Goal: Transaction & Acquisition: Book appointment/travel/reservation

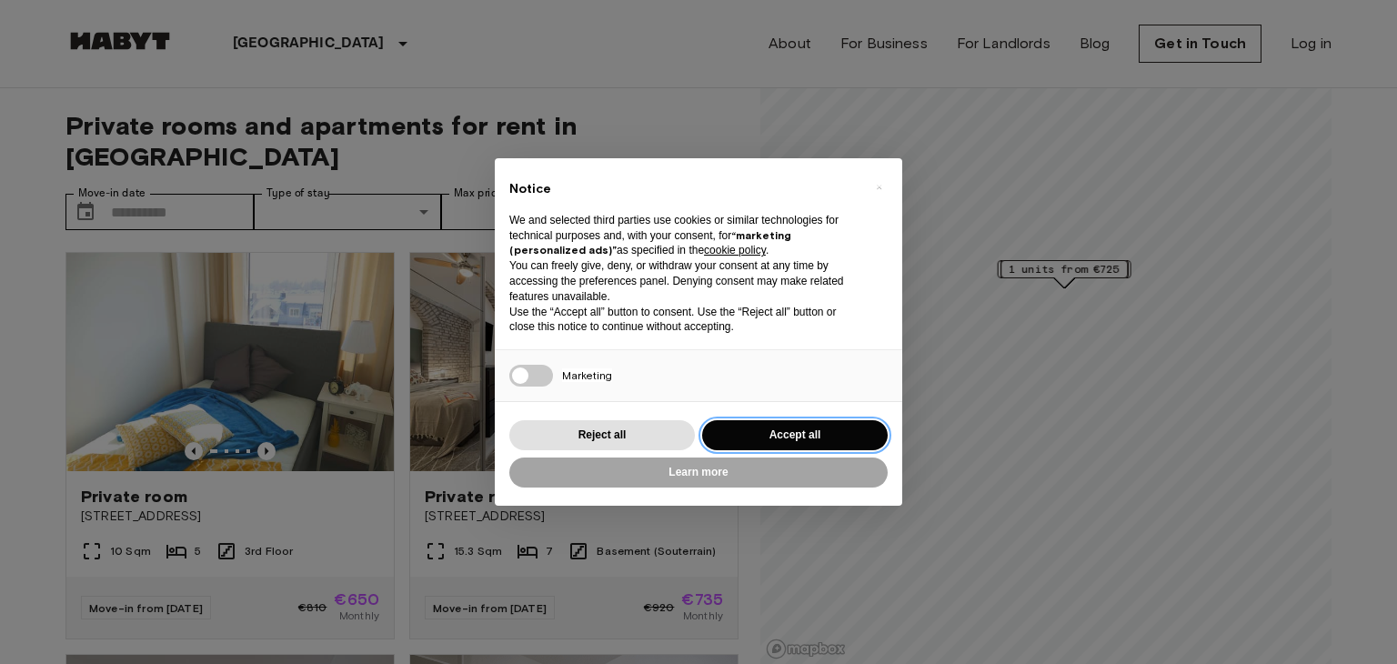
click at [732, 428] on button "Accept all" at bounding box center [795, 435] width 186 height 30
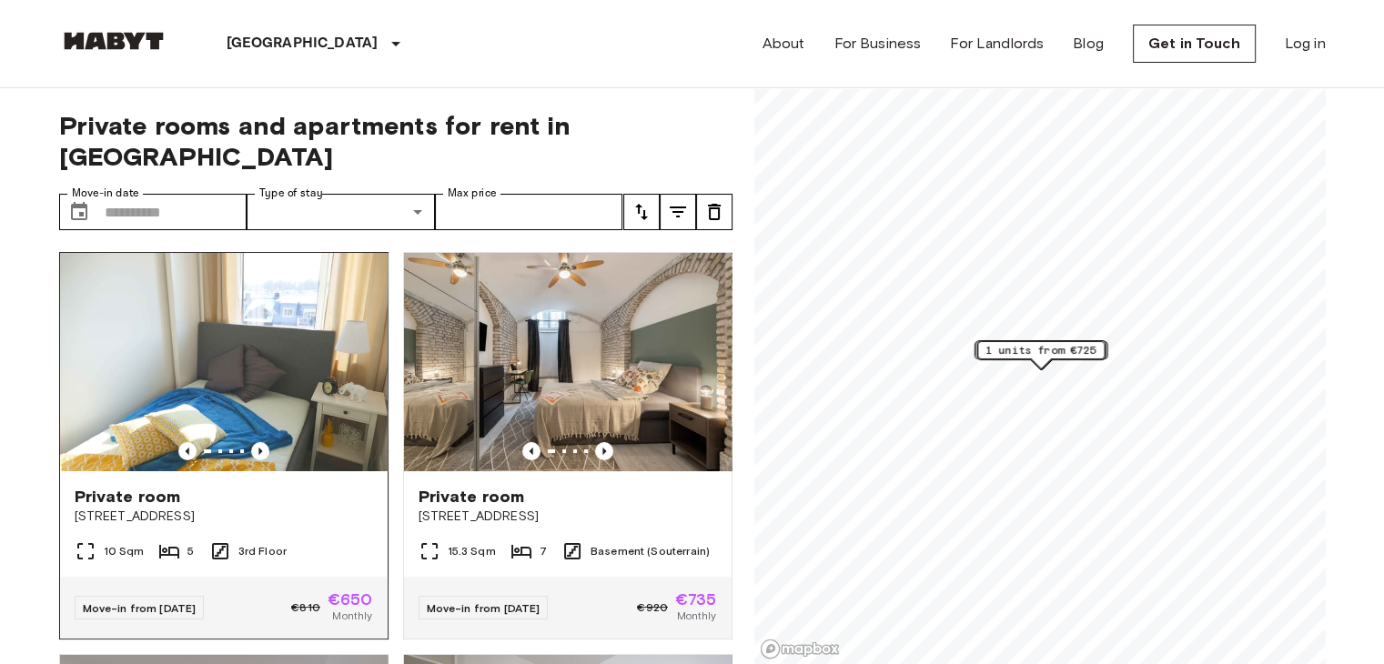
click at [290, 343] on img at bounding box center [224, 362] width 328 height 218
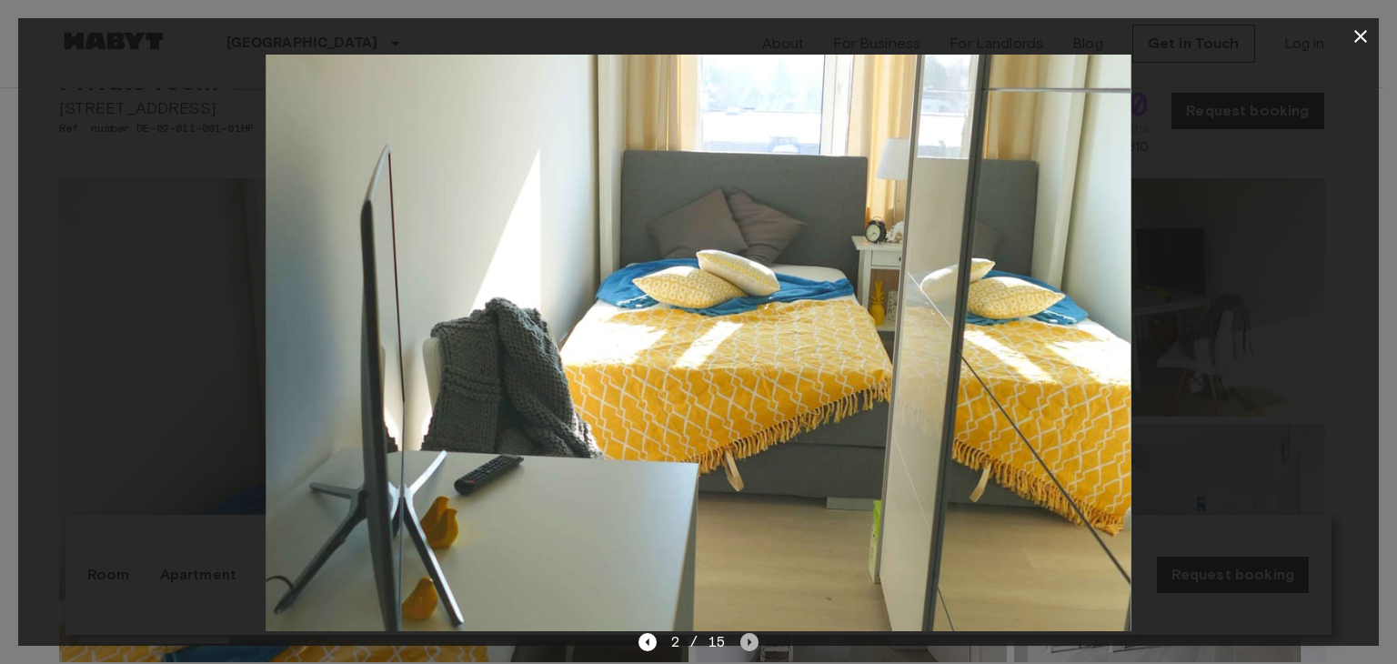
click at [749, 640] on icon "Next image" at bounding box center [751, 642] width 4 height 7
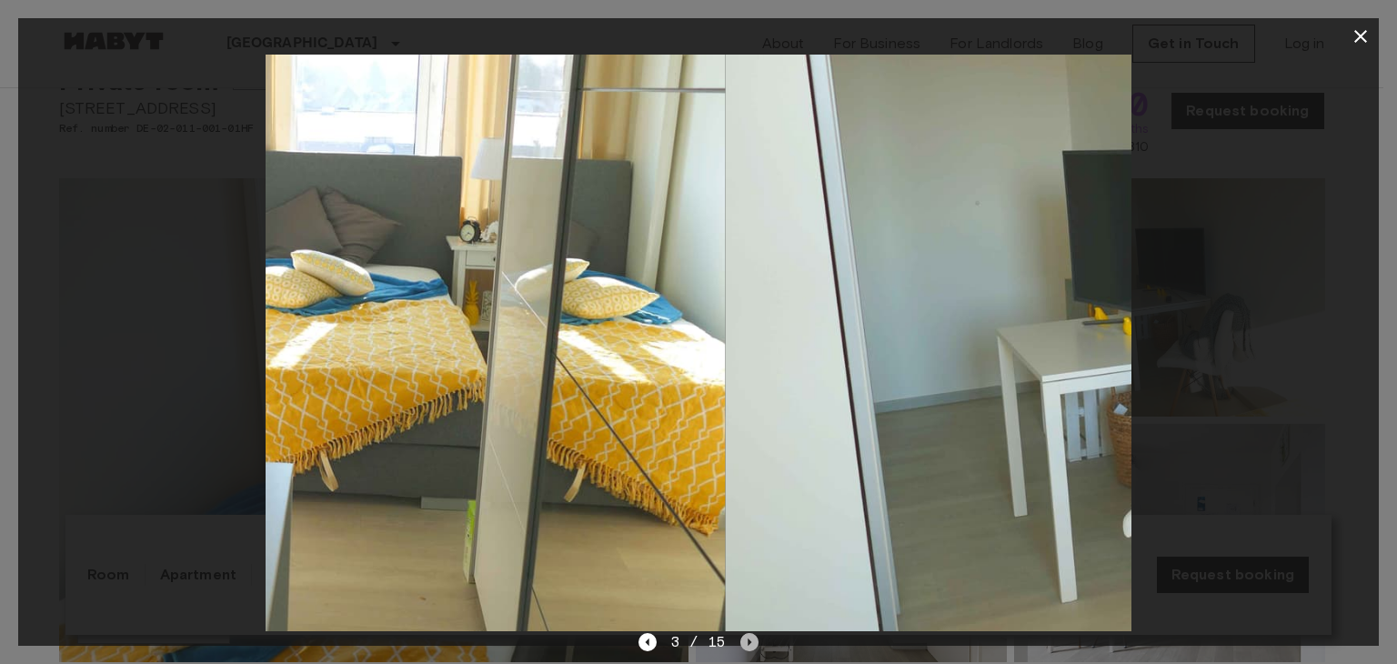
click at [749, 640] on icon "Next image" at bounding box center [751, 642] width 4 height 7
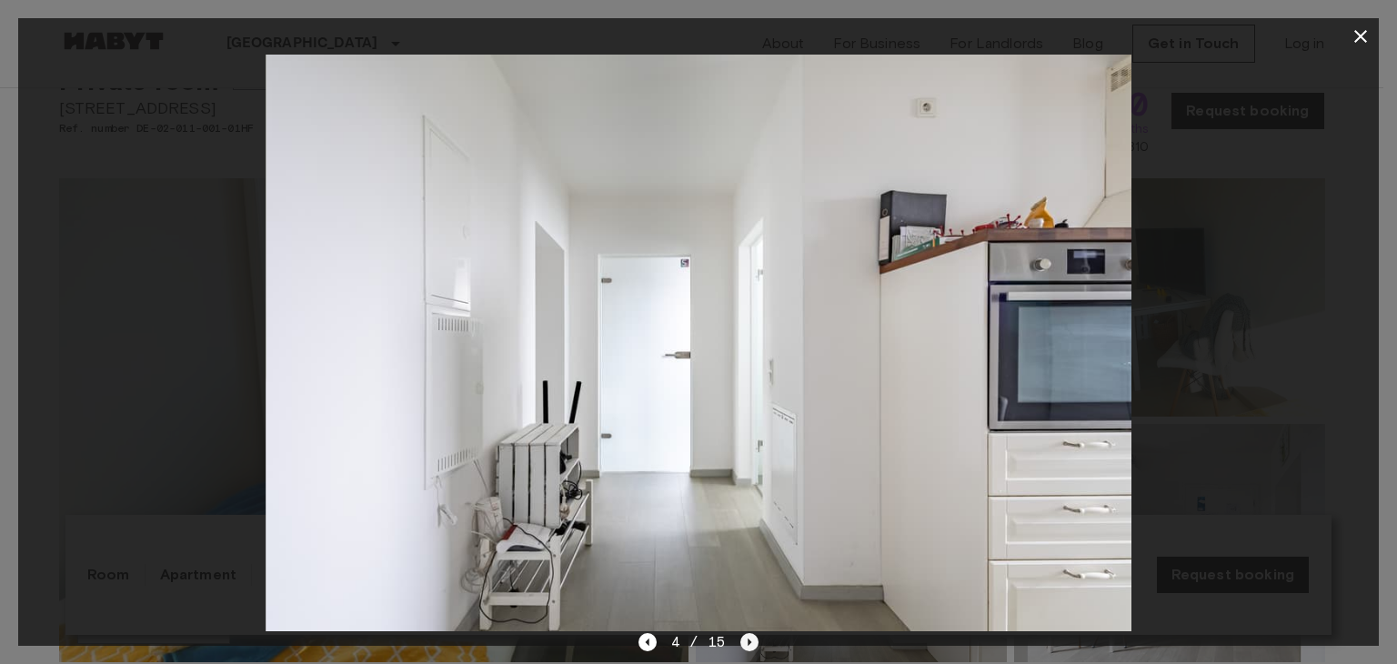
click at [749, 640] on icon "Next image" at bounding box center [751, 642] width 4 height 7
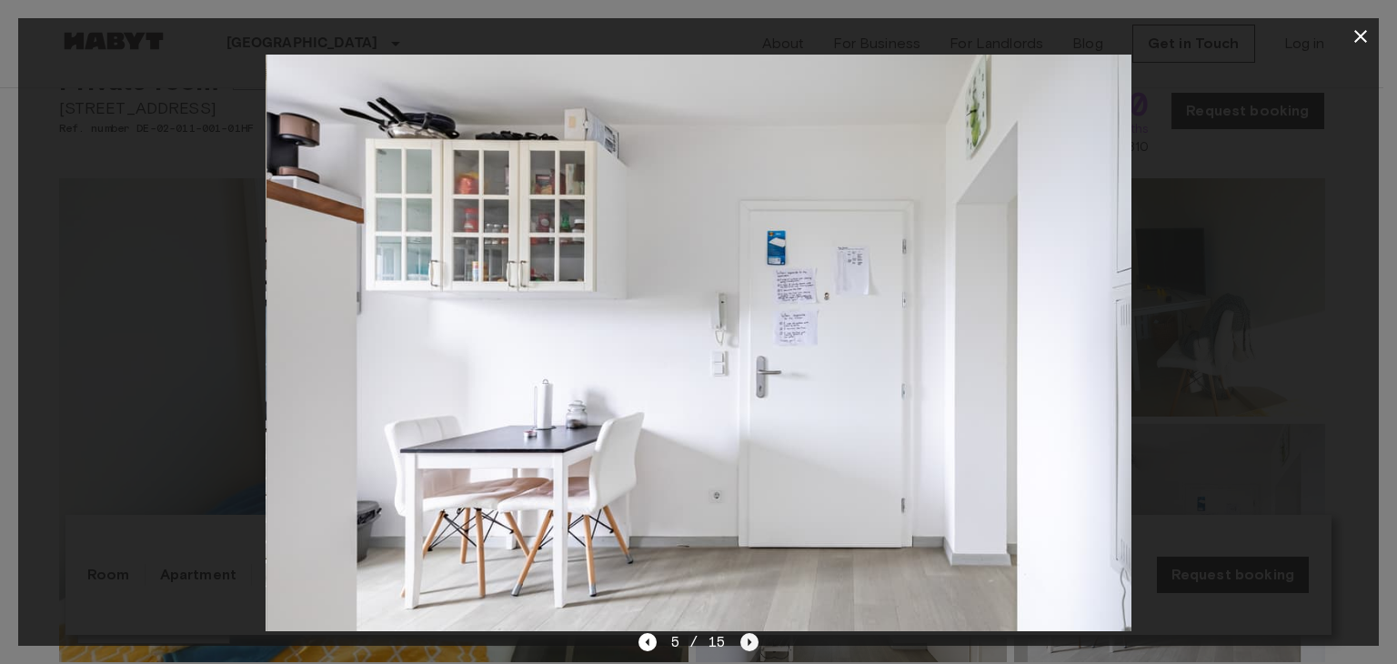
click at [749, 640] on icon "Next image" at bounding box center [751, 642] width 4 height 7
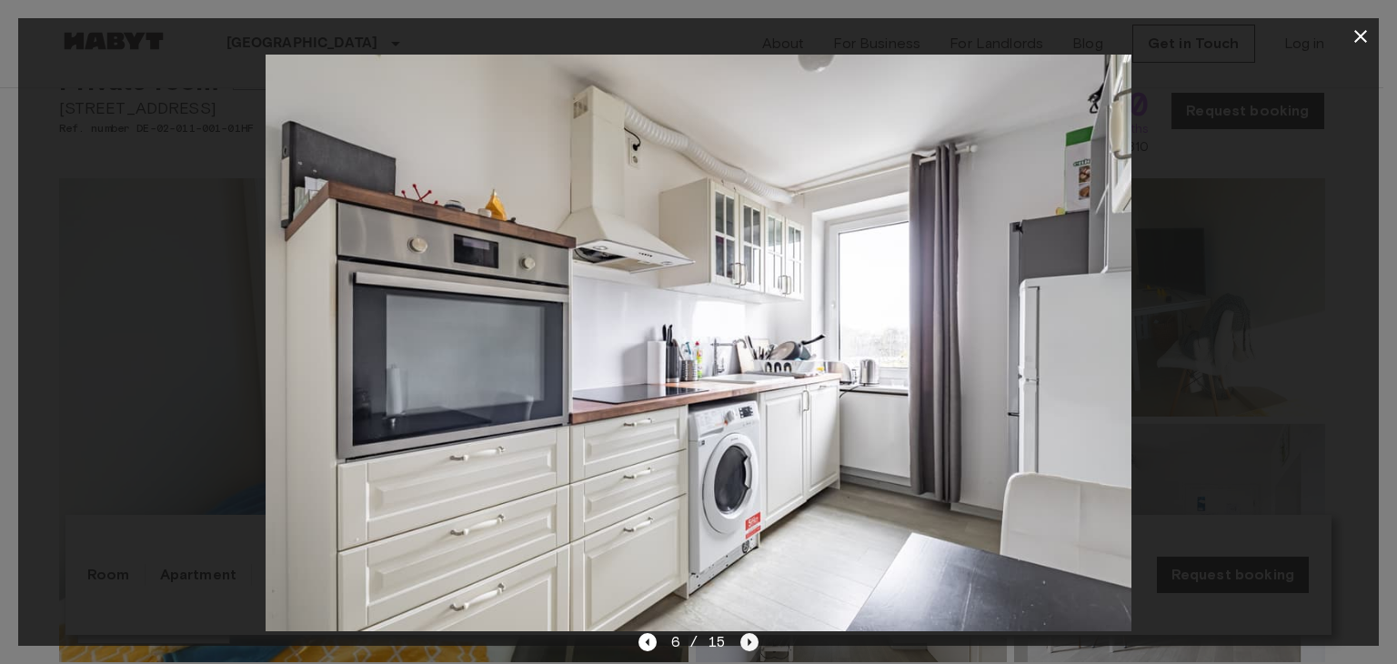
click at [749, 640] on icon "Next image" at bounding box center [751, 642] width 4 height 7
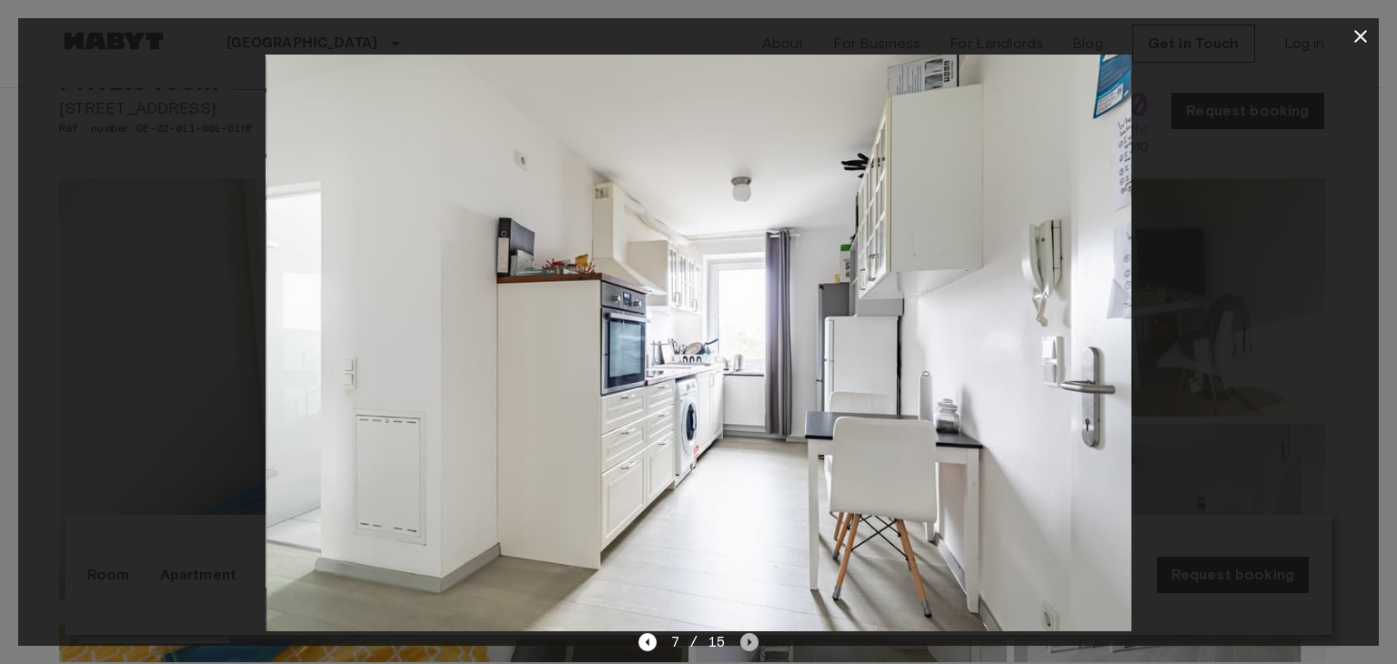
click at [741, 644] on icon "Next image" at bounding box center [750, 642] width 18 height 18
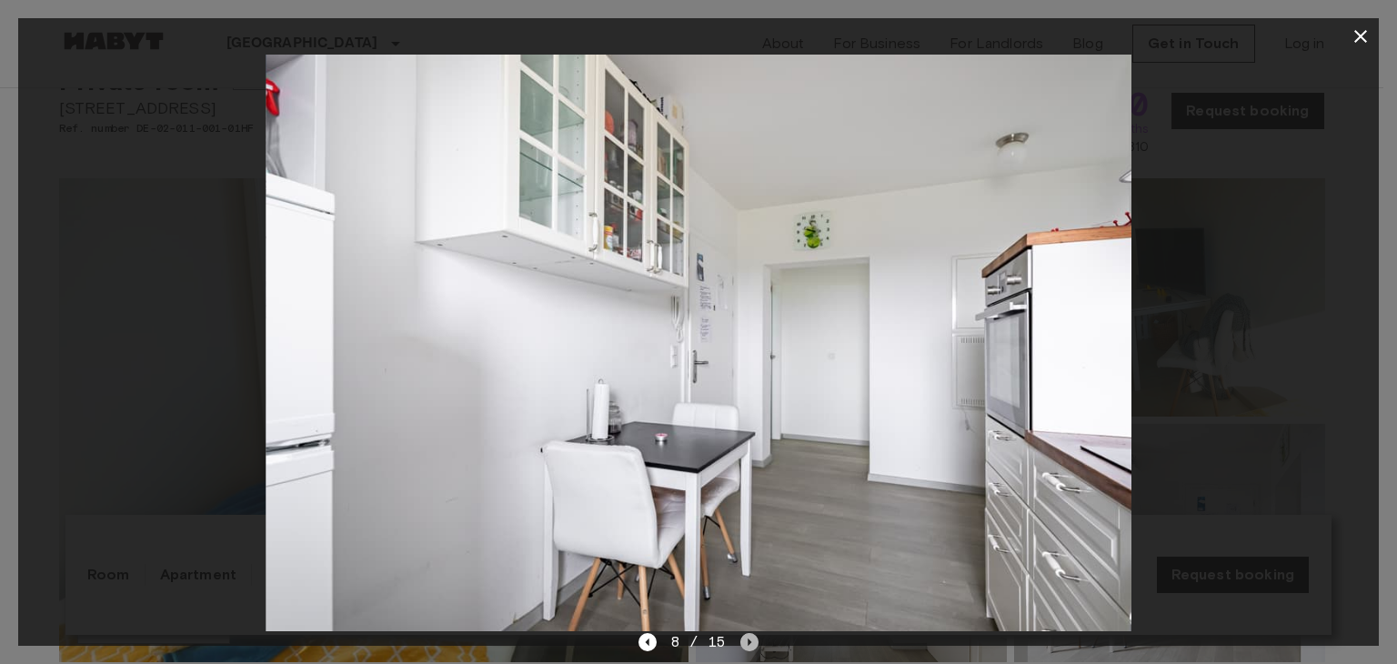
click at [746, 641] on icon "Next image" at bounding box center [750, 642] width 18 height 18
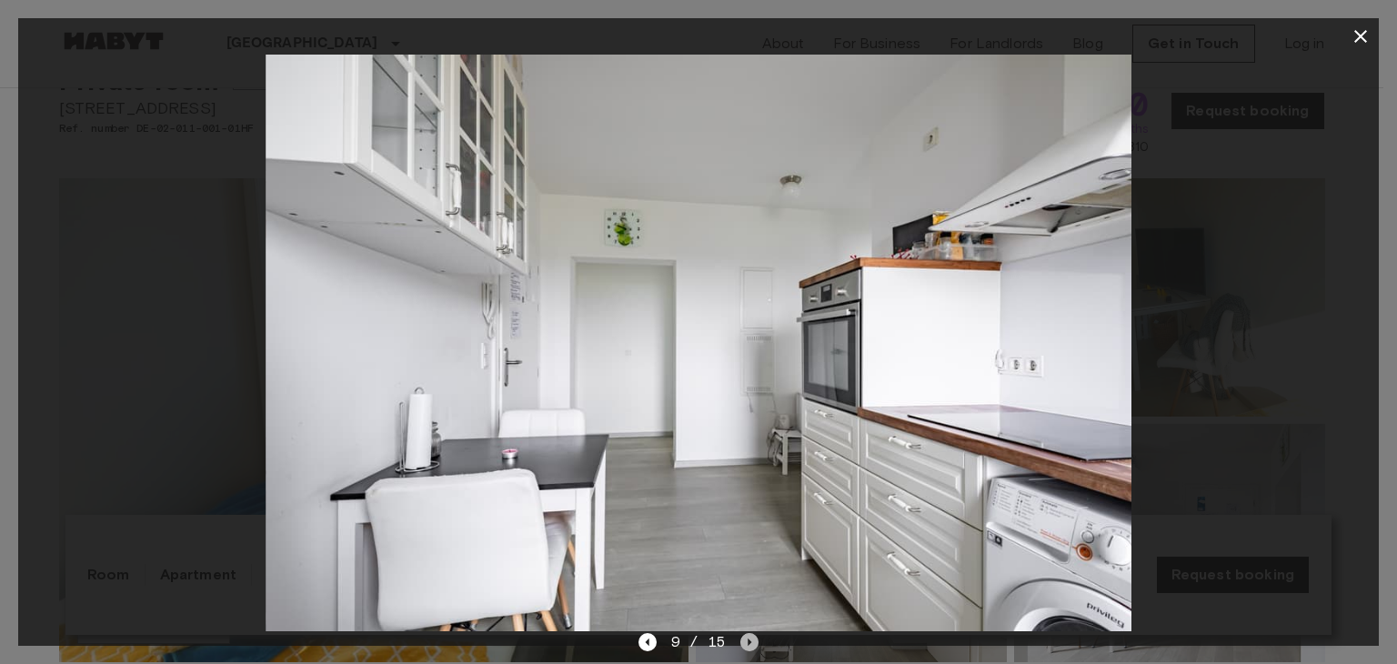
click at [746, 641] on icon "Next image" at bounding box center [750, 642] width 18 height 18
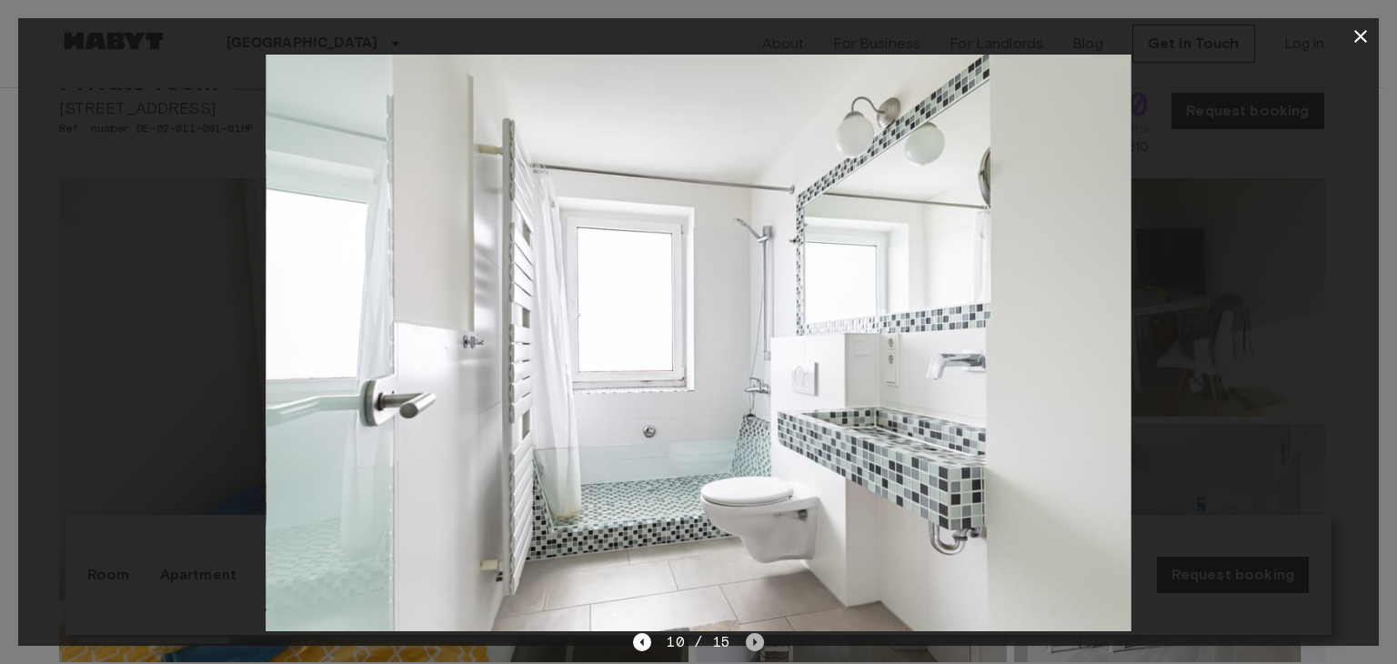
click at [746, 641] on icon "Next image" at bounding box center [755, 642] width 18 height 18
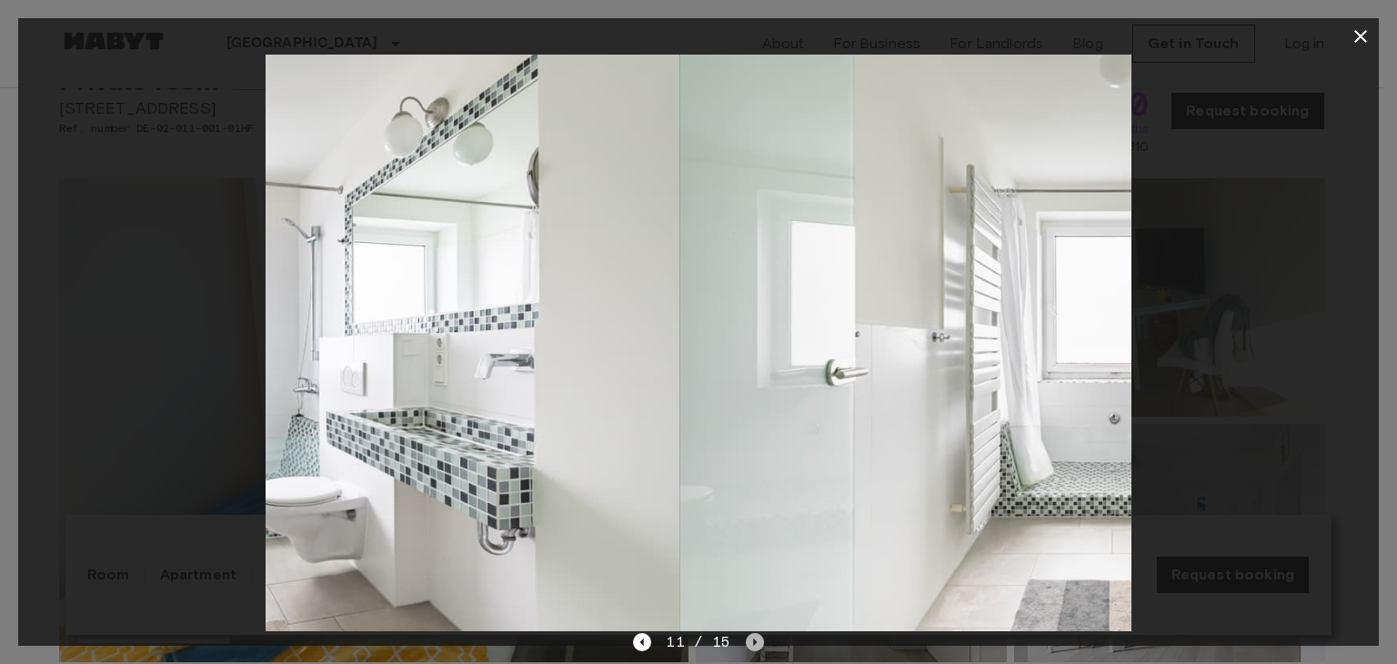
click at [751, 638] on icon "Next image" at bounding box center [755, 642] width 18 height 18
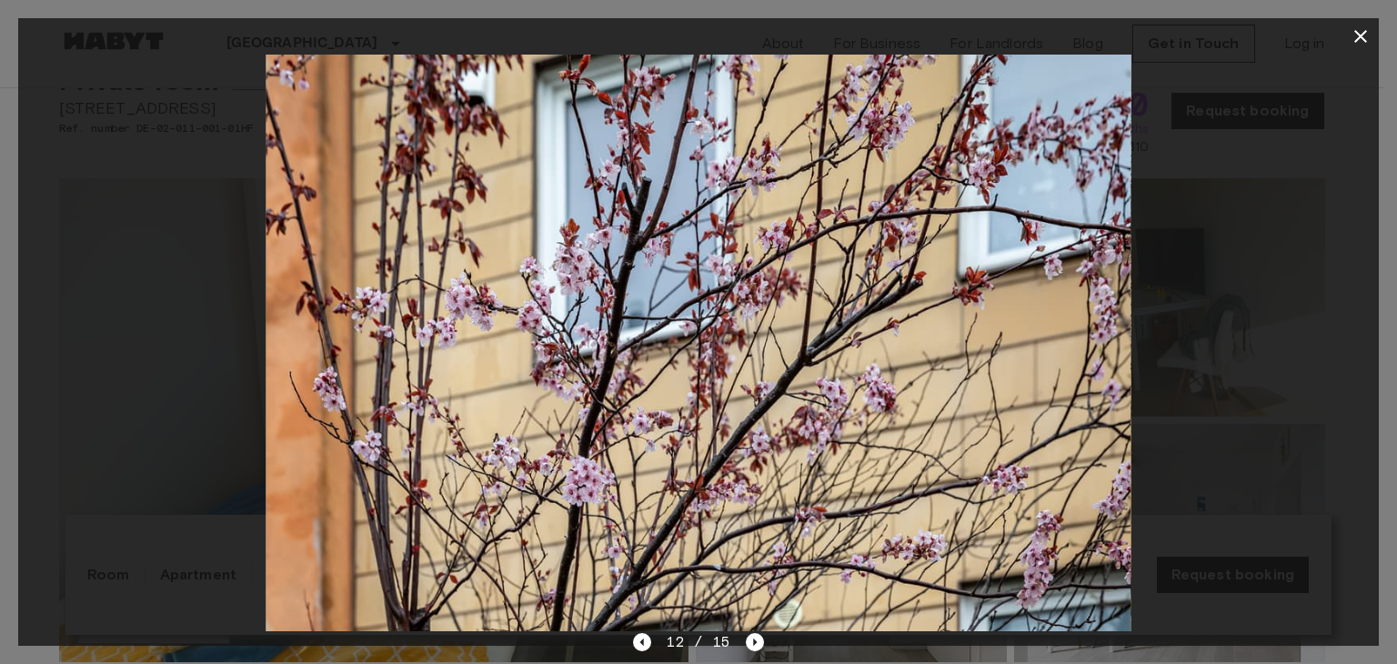
click at [660, 332] on img at bounding box center [699, 343] width 866 height 577
click at [1361, 32] on icon "button" at bounding box center [1361, 36] width 22 height 22
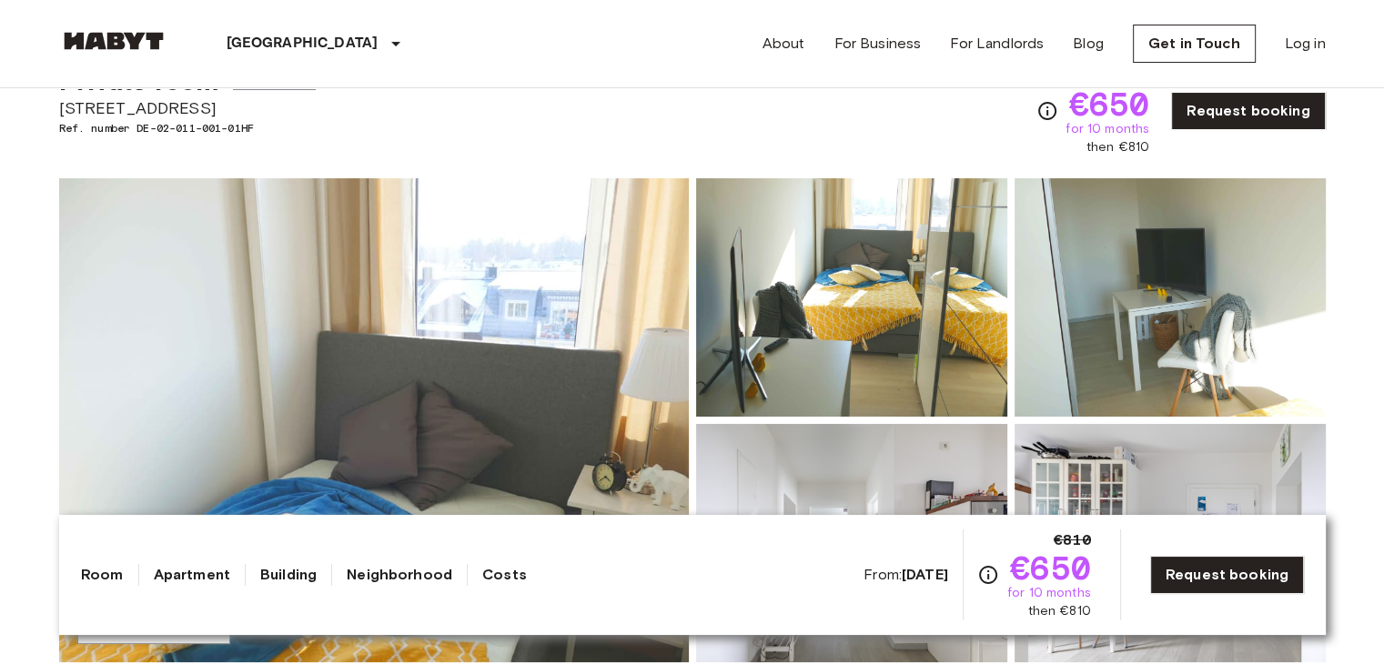
click at [1361, 32] on header "Munich Europe Amsterdam Berlin Brussels Cologne Dusseldorf Frankfurt Graz Hambu…" at bounding box center [692, 44] width 1384 height 88
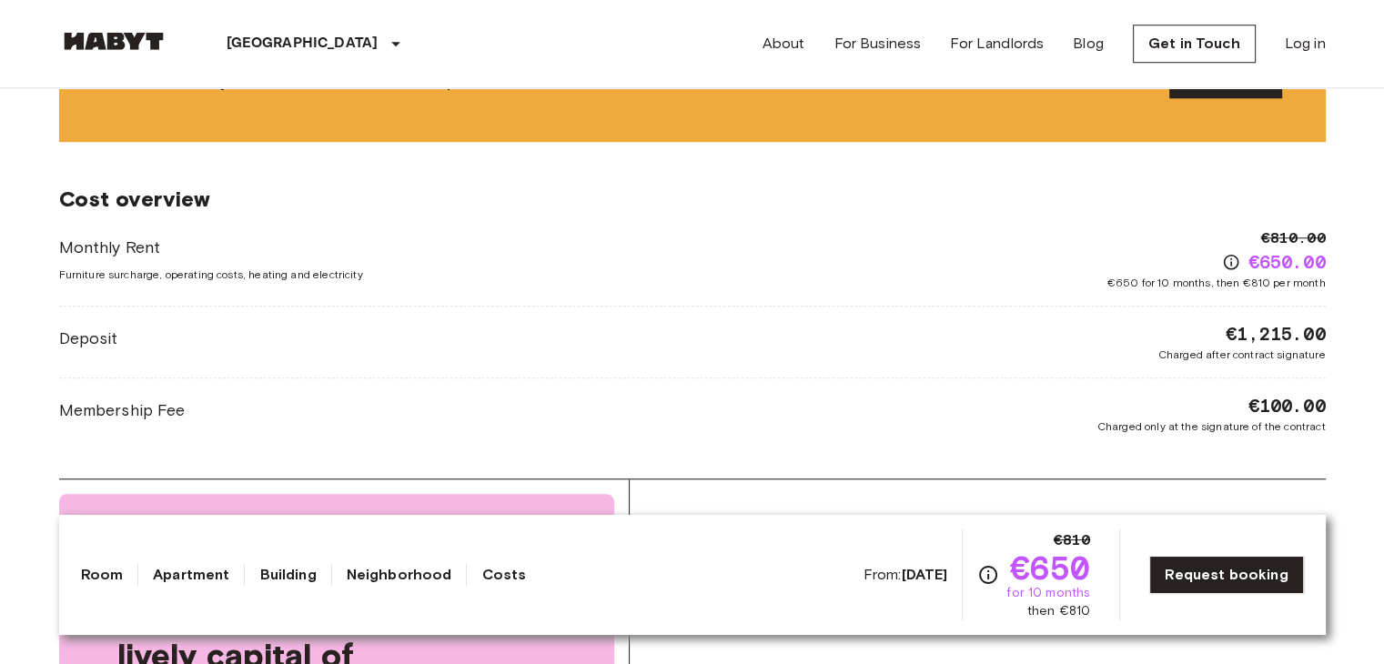
scroll to position [1568, 0]
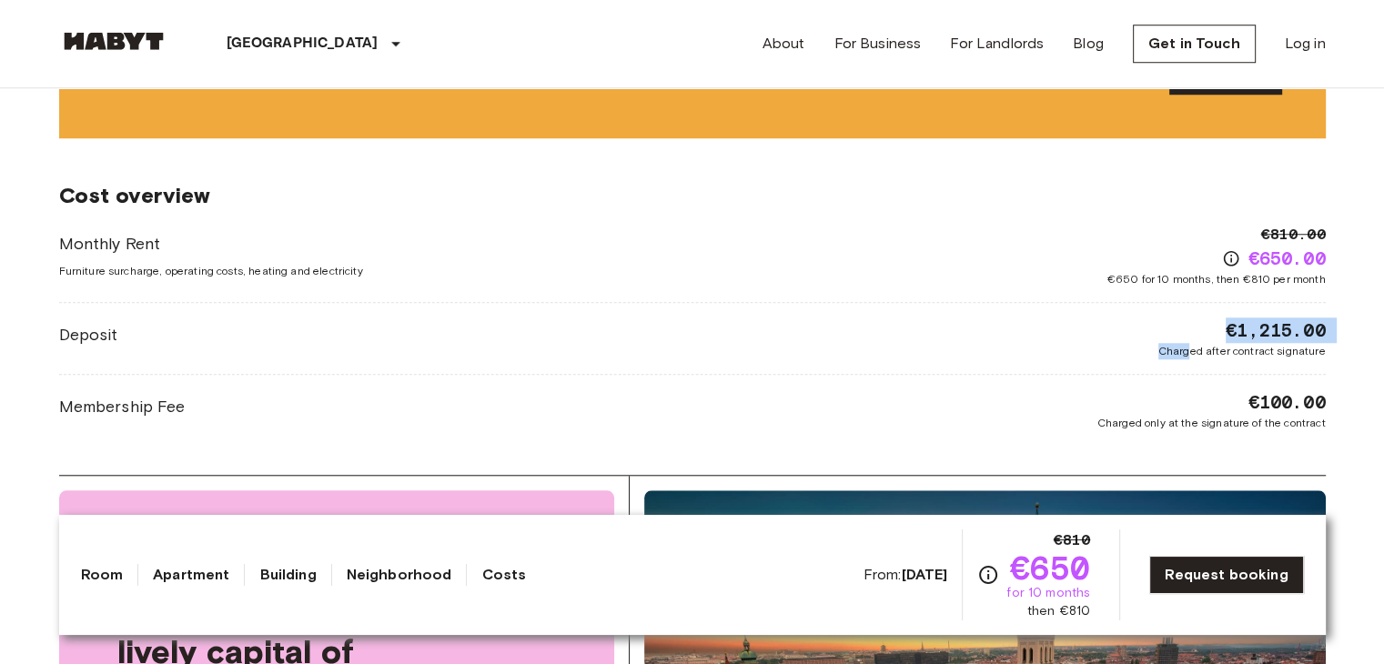
drag, startPoint x: 1192, startPoint y: 343, endPoint x: 1226, endPoint y: 325, distance: 39.1
click at [1226, 325] on div "€1,215.00 Charged after contract signature" at bounding box center [1241, 339] width 167 height 42
click at [1226, 325] on span "€1,215.00" at bounding box center [1274, 330] width 99 height 25
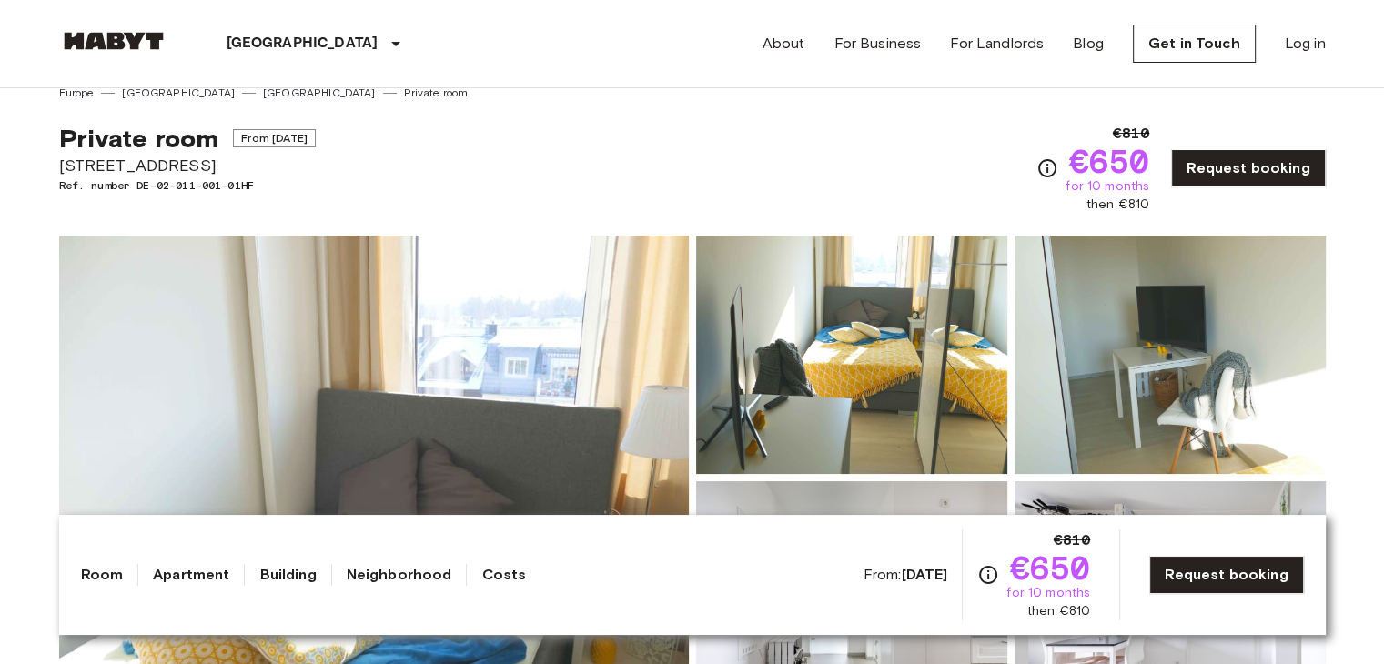
scroll to position [20, 0]
